Goal: Information Seeking & Learning: Learn about a topic

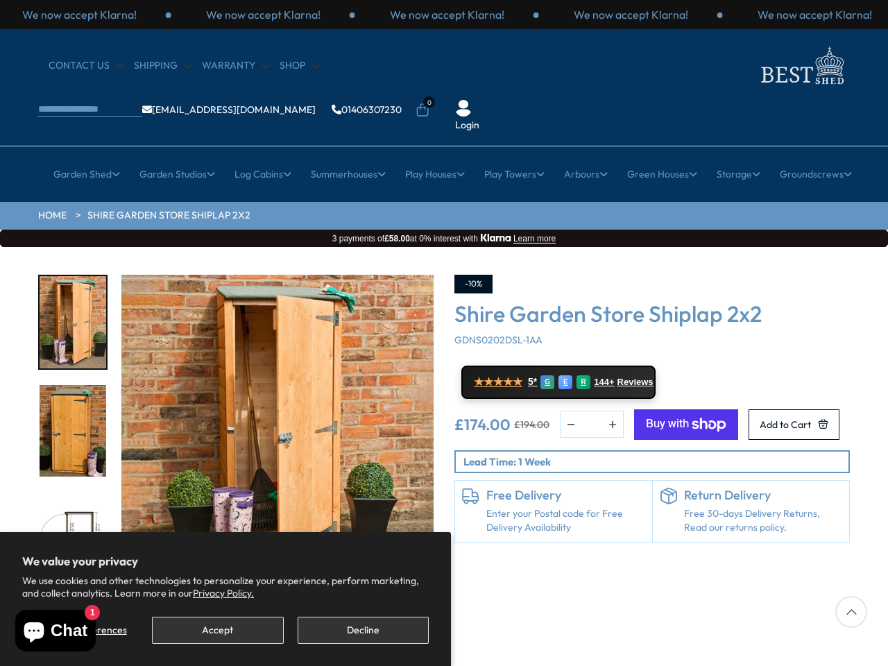
click at [444, 333] on div "-10% Shire Garden Store Shiplap 2x2 GDNS0202DSL-1AA ★★★★★ 5* G E R 144+ Reviews…" at bounding box center [652, 446] width 416 height 343
click at [217, 630] on button "Accept" at bounding box center [217, 630] width 131 height 27
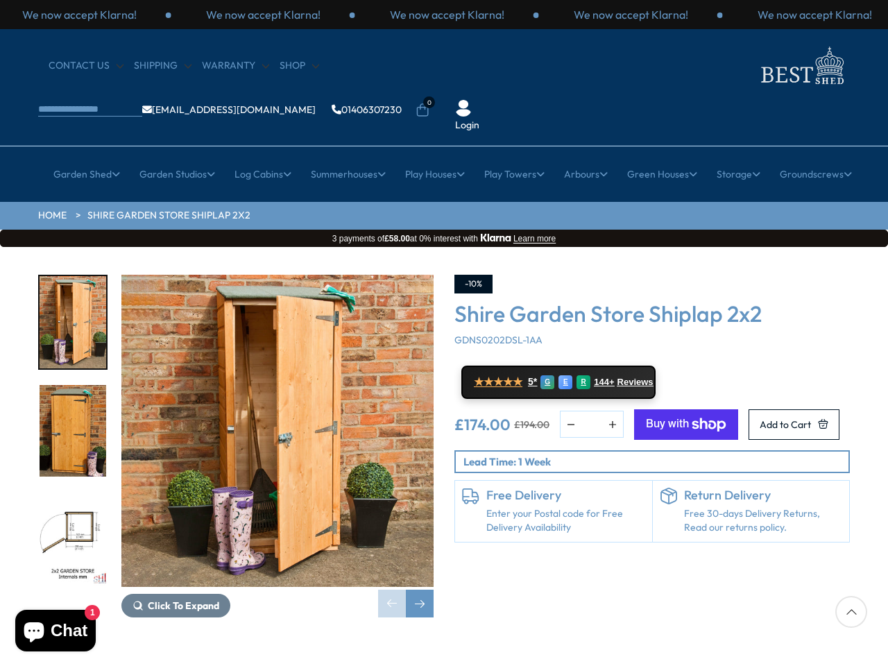
click at [444, 15] on p "We now accept Klarna!" at bounding box center [447, 14] width 114 height 15
click at [429, 94] on li "0" at bounding box center [423, 101] width 14 height 14
click at [78, 157] on link "Garden Shed" at bounding box center [86, 174] width 67 height 35
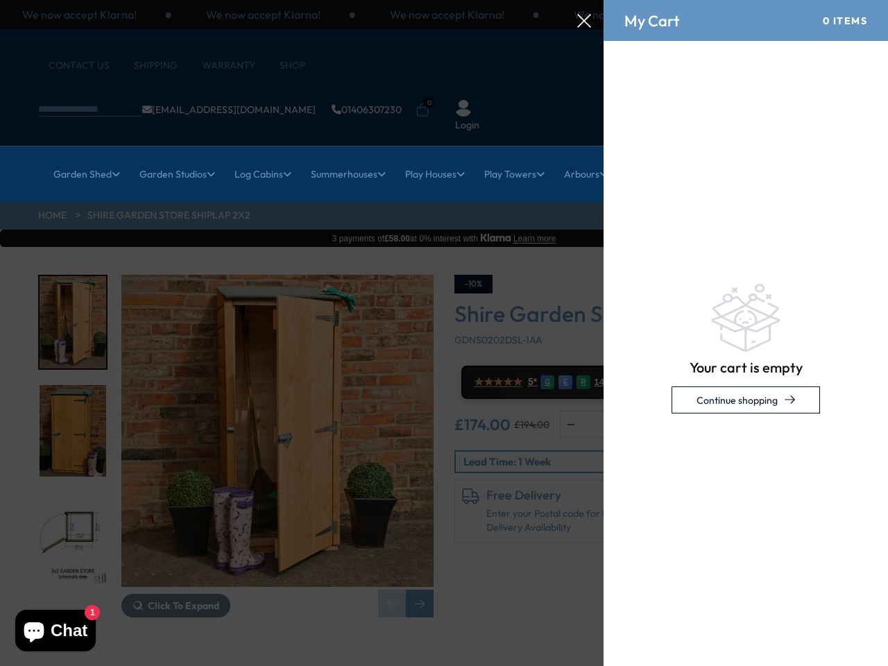
click at [171, 157] on link "Garden Studios" at bounding box center [177, 174] width 76 height 35
click at [258, 157] on link "Log Cabins" at bounding box center [262, 174] width 57 height 35
click at [345, 157] on link "Summerhouses" at bounding box center [348, 174] width 75 height 35
click at [434, 157] on link "Play Houses" at bounding box center [435, 174] width 60 height 35
